Goal: Communication & Community: Connect with others

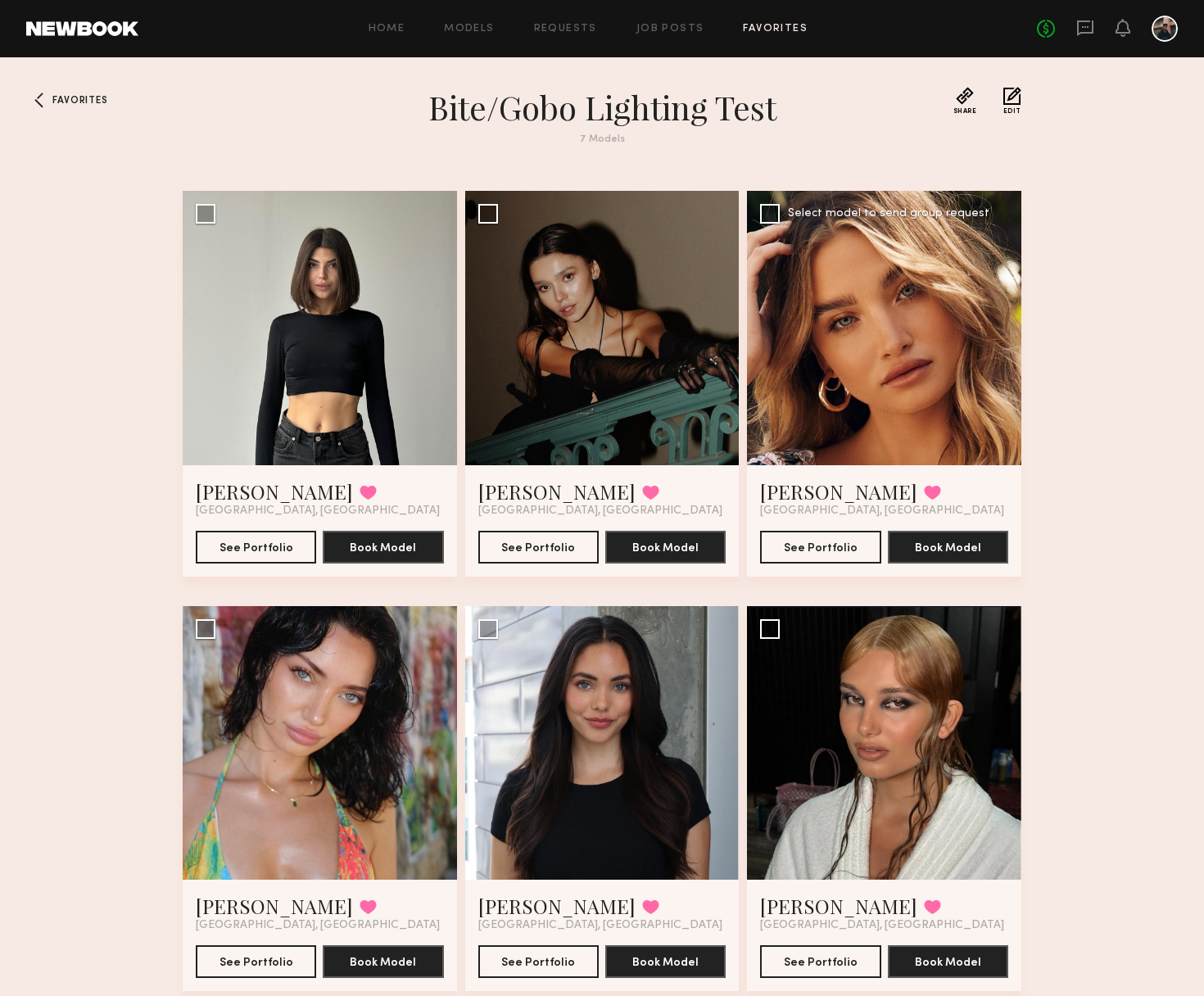
scroll to position [127, 0]
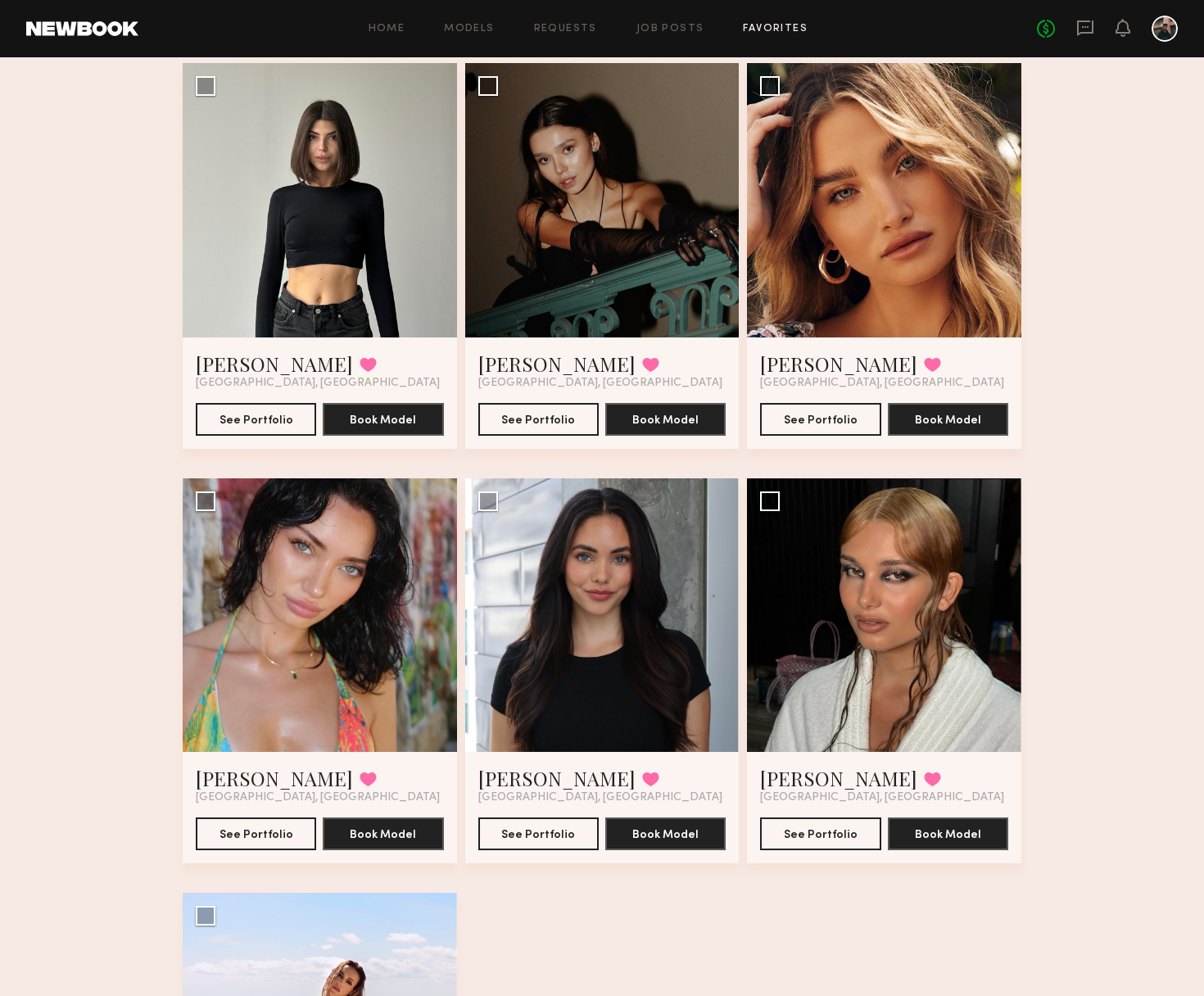
click at [1081, 154] on div "Favorites Bite/Gobo Lighting Test 7 Models Share Copy Shareable Link Edit Kate …" at bounding box center [602, 646] width 1204 height 1375
click at [1083, 33] on icon at bounding box center [1084, 28] width 16 height 15
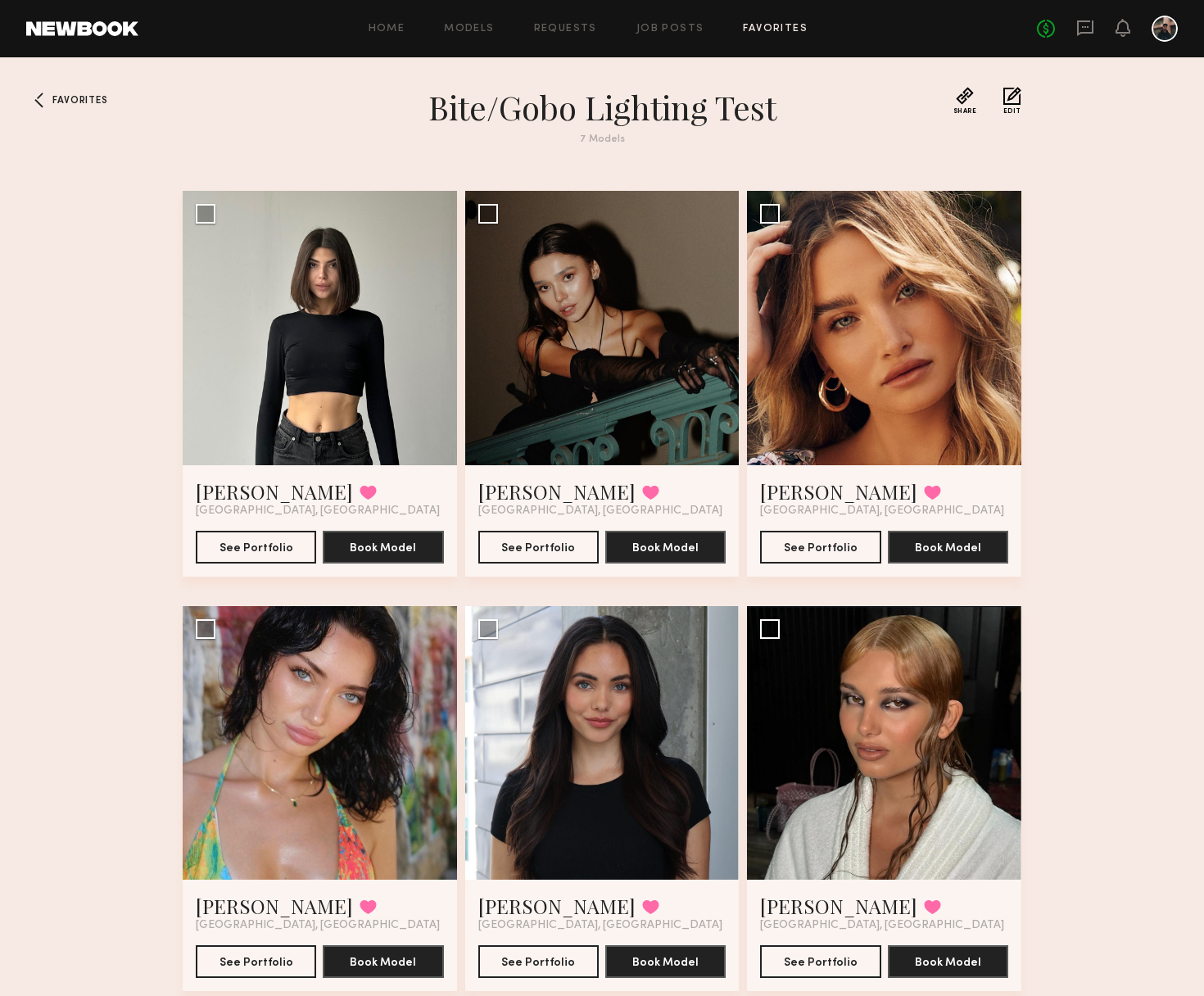
click at [1096, 29] on div "No fees up to $5,000" at bounding box center [1107, 28] width 141 height 26
click at [1082, 24] on icon at bounding box center [1084, 27] width 18 height 18
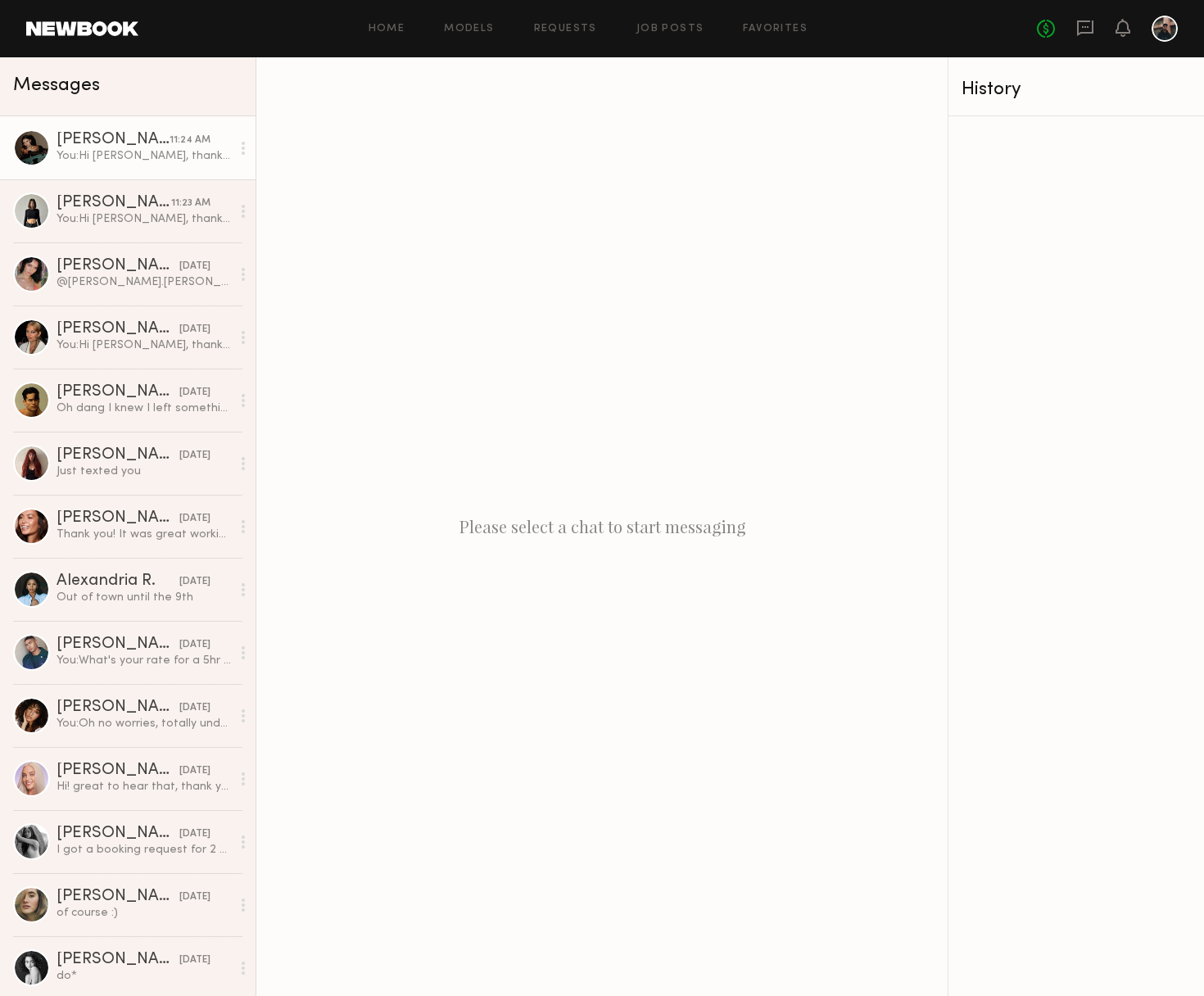
click at [154, 147] on div "[PERSON_NAME]" at bounding box center [113, 139] width 113 height 16
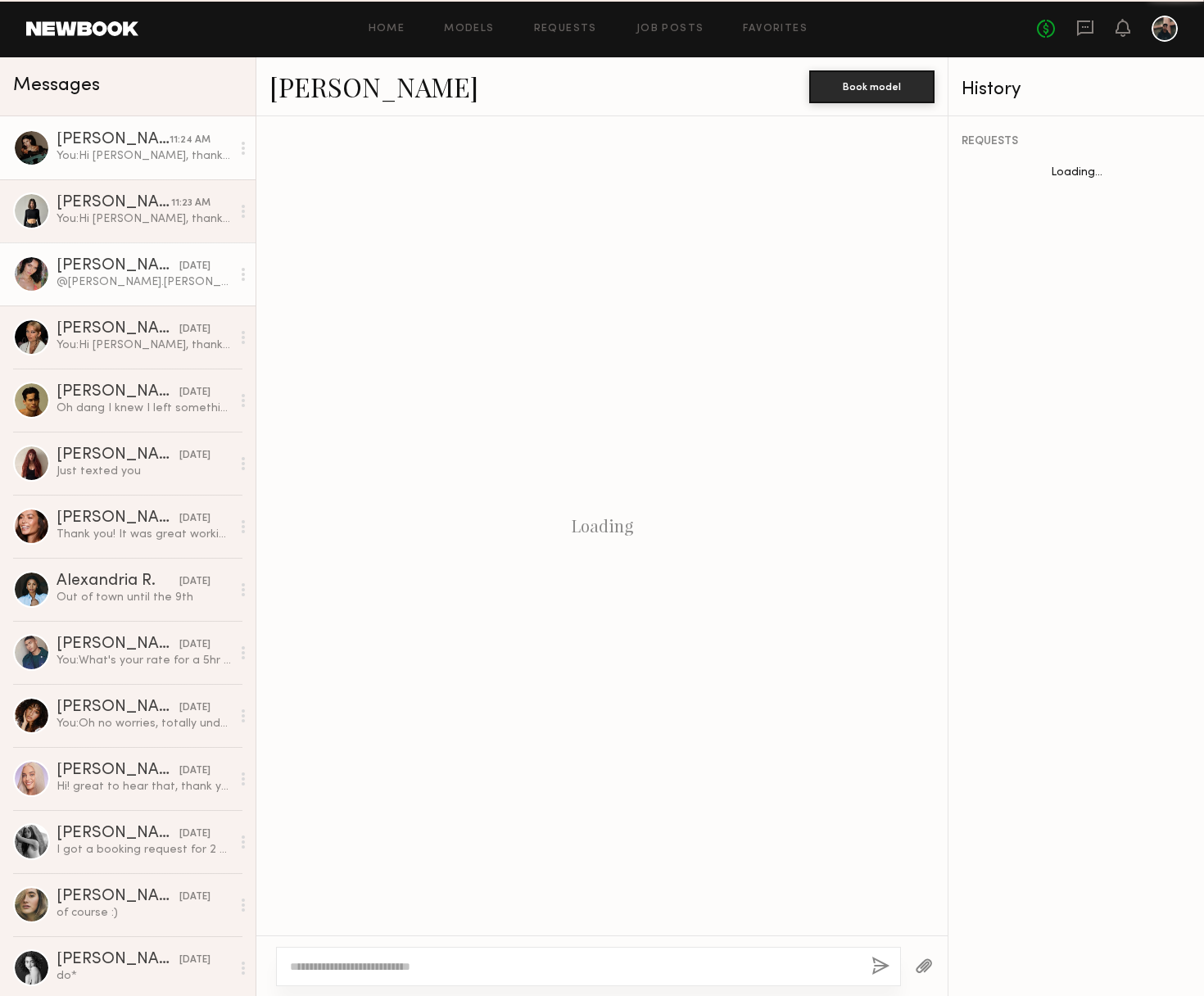
scroll to position [133, 0]
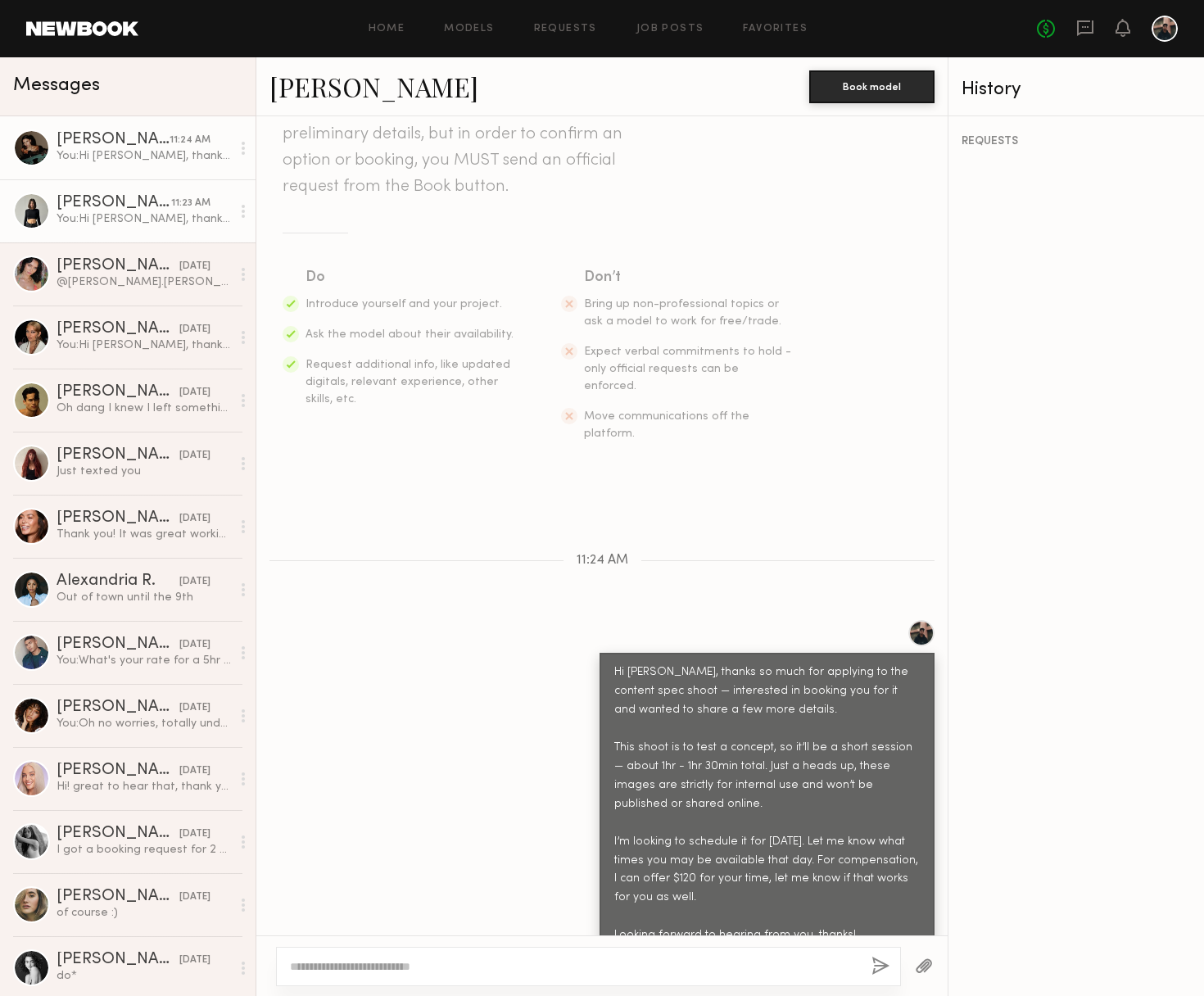
click at [129, 222] on div "You: Hi [PERSON_NAME], thanks so much for applying to the content spec shoot — …" at bounding box center [143, 219] width 175 height 15
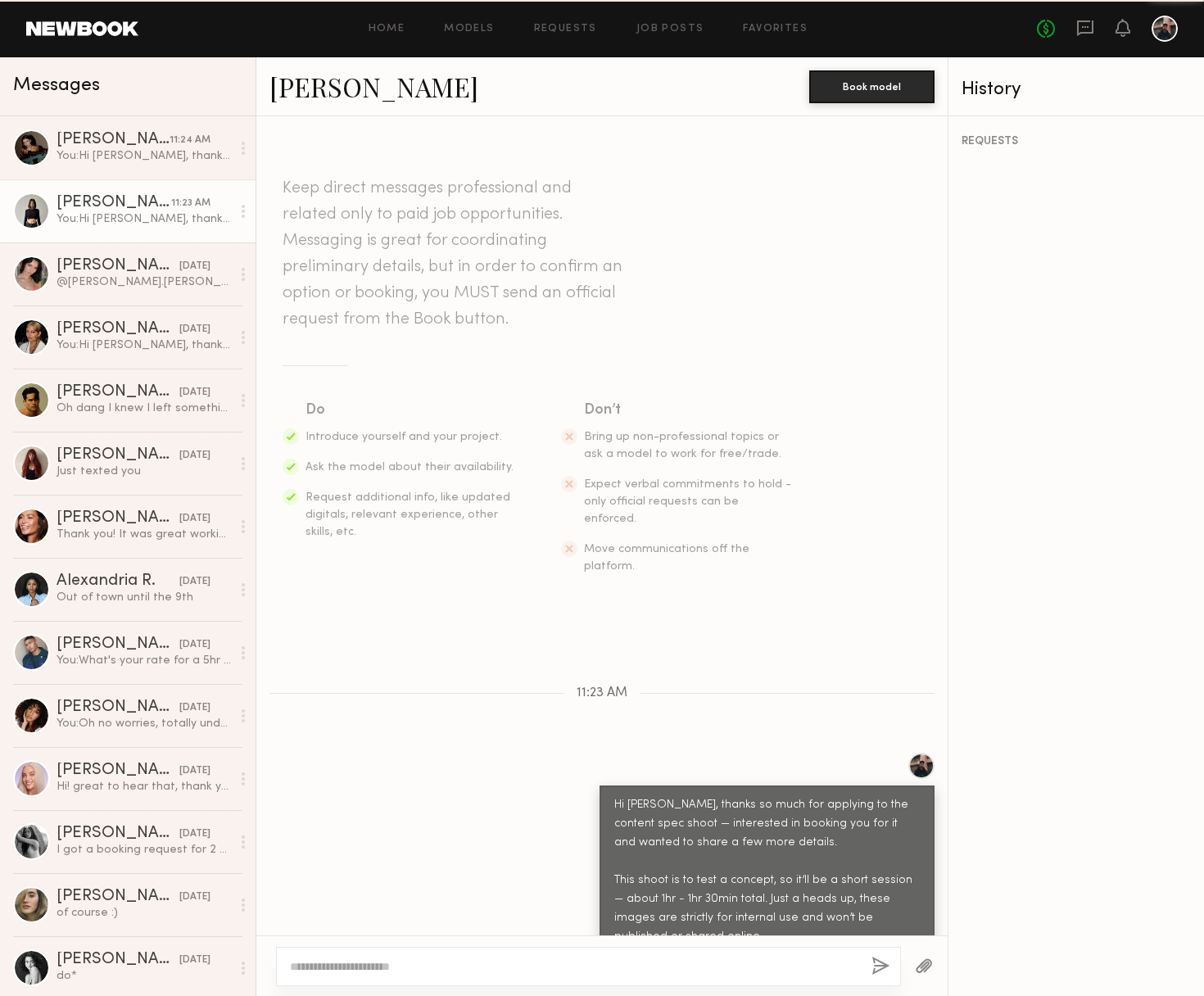
scroll to position [133, 0]
